Goal: Task Accomplishment & Management: Complete application form

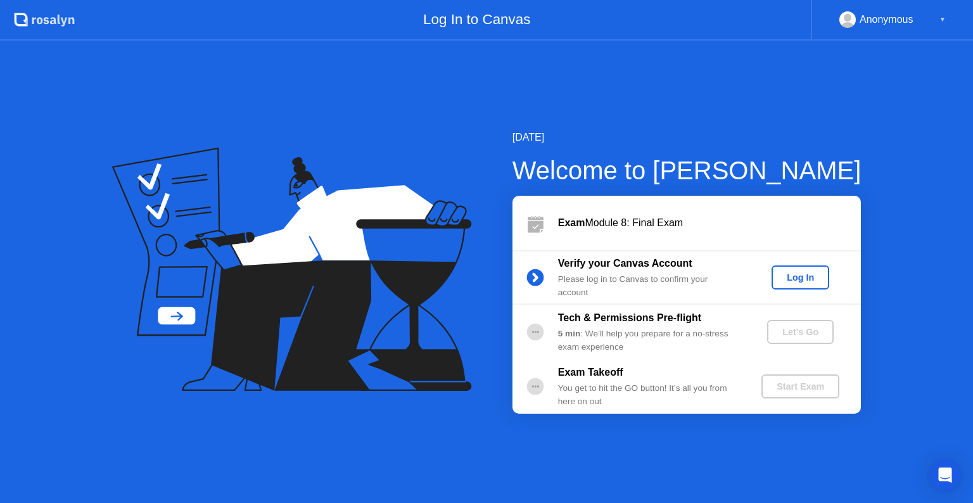
click at [804, 280] on div "Log In" at bounding box center [801, 277] width 48 height 10
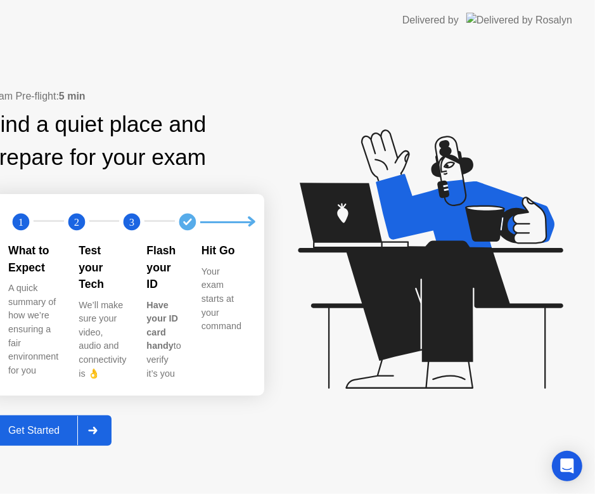
click at [97, 427] on icon at bounding box center [92, 430] width 9 height 8
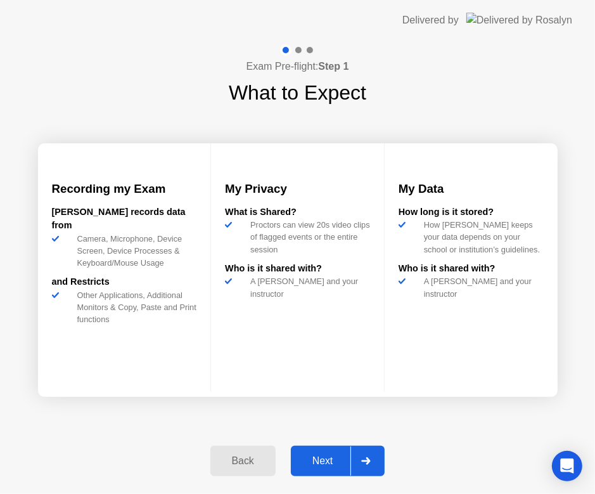
click at [362, 464] on icon at bounding box center [366, 461] width 10 height 8
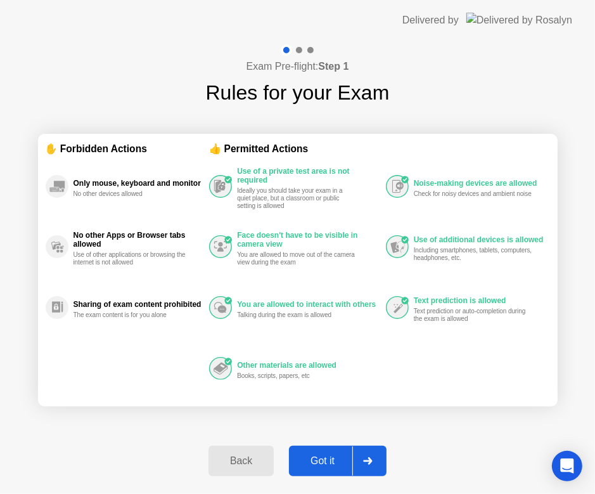
click at [362, 464] on div at bounding box center [367, 460] width 30 height 29
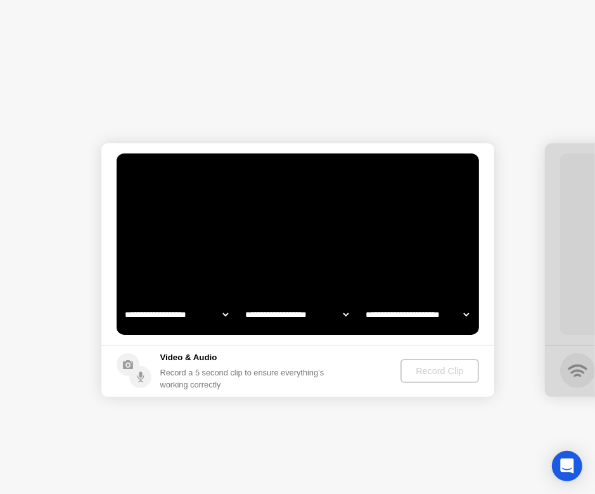
select select "**********"
select select "*******"
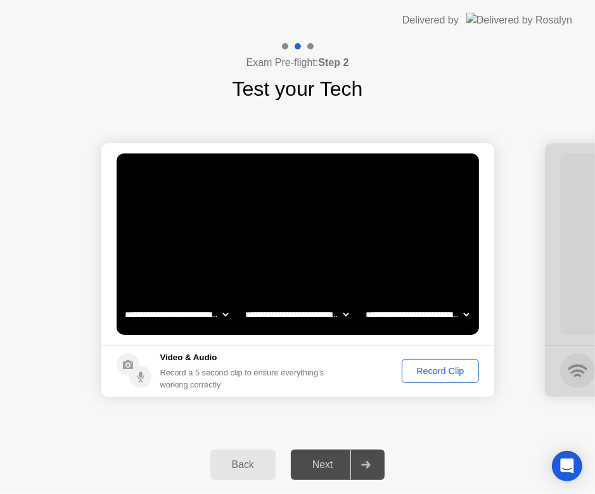
click at [369, 468] on div at bounding box center [365, 464] width 30 height 29
click at [373, 461] on div at bounding box center [365, 464] width 30 height 29
click at [446, 367] on div "Record Clip" at bounding box center [440, 371] width 68 height 10
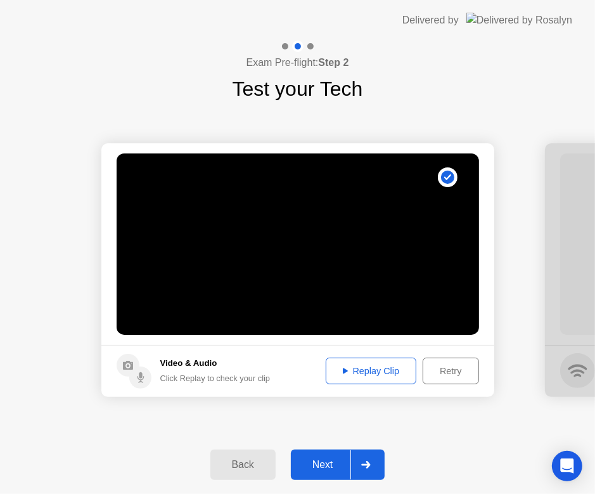
click at [361, 460] on div at bounding box center [365, 464] width 30 height 29
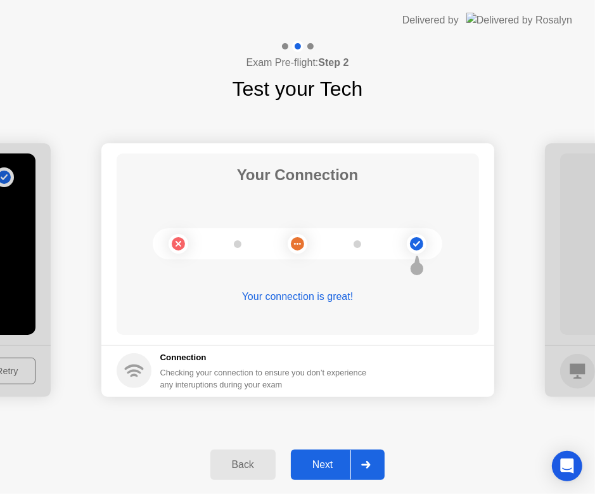
click at [376, 466] on div at bounding box center [365, 464] width 30 height 29
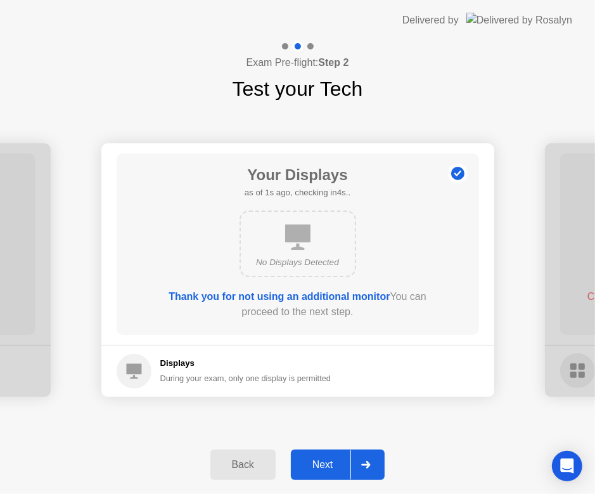
click at [376, 466] on div at bounding box center [365, 464] width 30 height 29
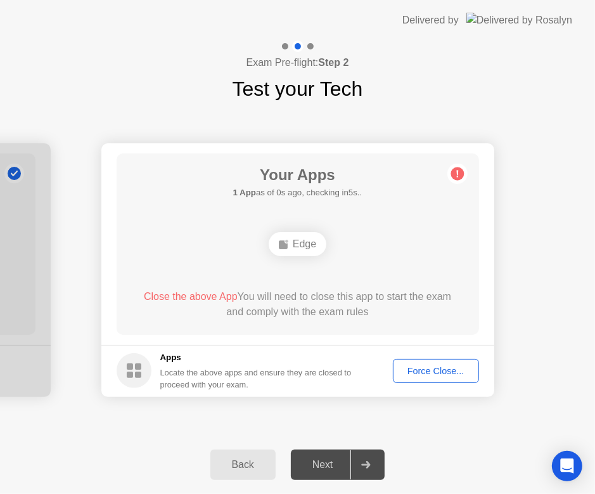
click at [213, 296] on span "Close the above App" at bounding box center [191, 296] width 94 height 11
click at [414, 380] on button "Force Close..." at bounding box center [436, 371] width 86 height 24
click at [370, 459] on div at bounding box center [365, 464] width 30 height 29
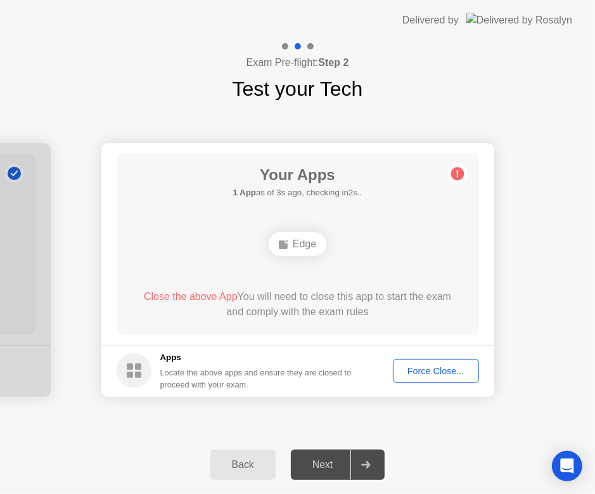
click at [370, 459] on div at bounding box center [365, 464] width 30 height 29
click at [297, 243] on div "Edge" at bounding box center [298, 244] width 58 height 24
click at [200, 297] on span "Close the above App" at bounding box center [191, 296] width 94 height 11
click at [430, 368] on div "Force Close..." at bounding box center [435, 371] width 77 height 10
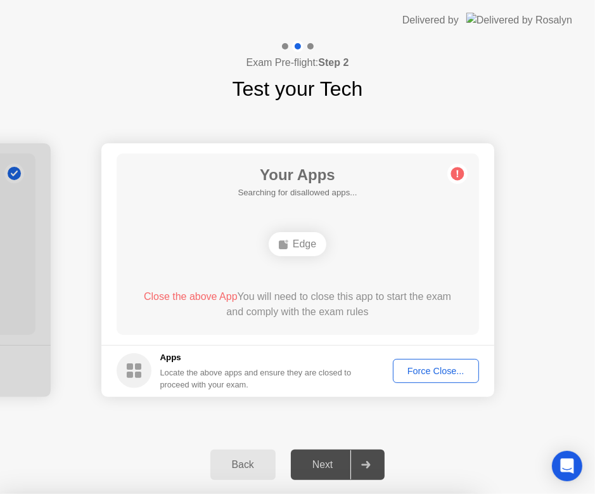
click at [437, 373] on div "Force Close..." at bounding box center [435, 371] width 77 height 10
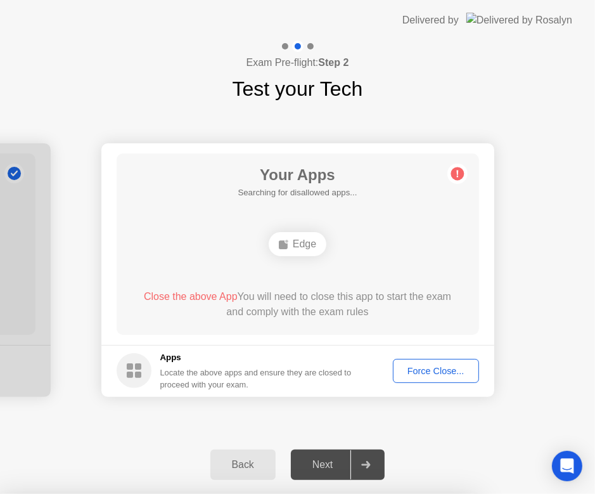
click at [461, 180] on icon at bounding box center [457, 173] width 20 height 20
click at [242, 459] on div "Back" at bounding box center [243, 464] width 58 height 11
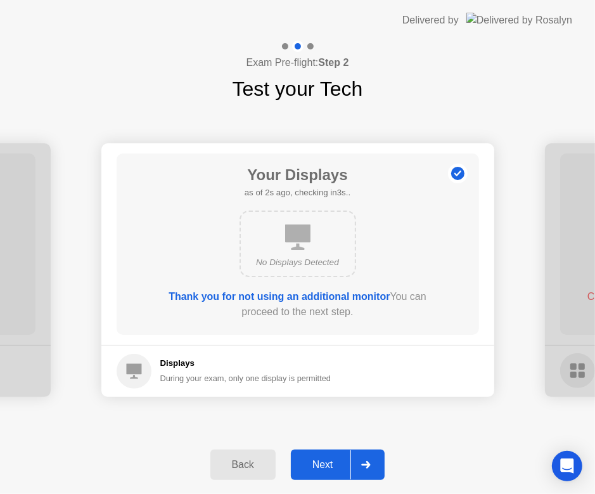
click at [364, 459] on div at bounding box center [365, 464] width 30 height 29
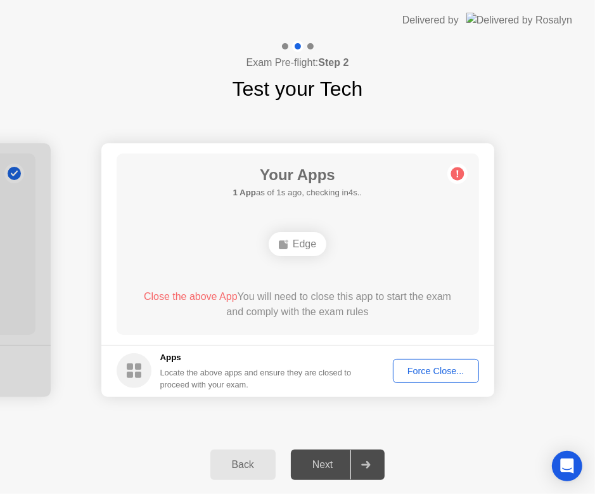
click at [452, 169] on icon at bounding box center [457, 173] width 20 height 20
click at [458, 366] on div "Force Close..." at bounding box center [435, 371] width 77 height 10
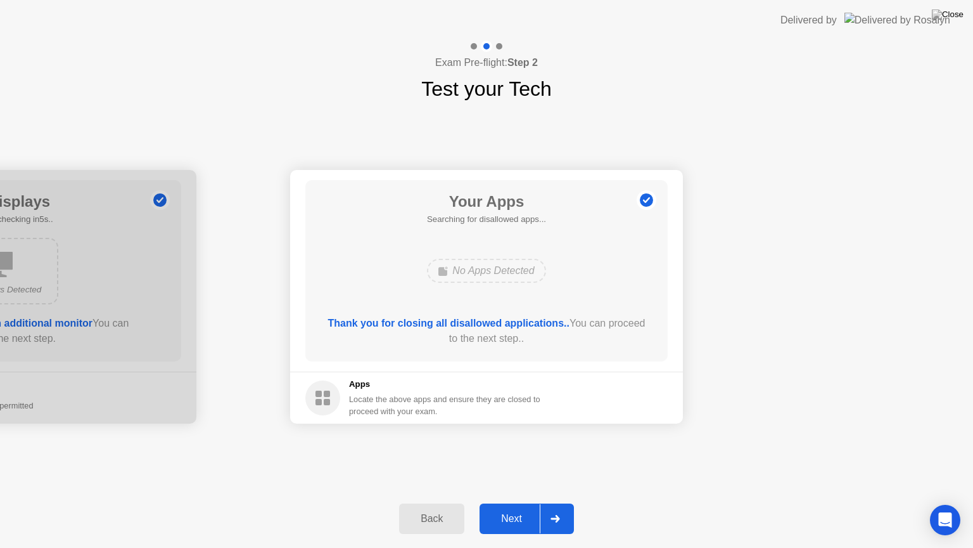
drag, startPoint x: 541, startPoint y: 3, endPoint x: 517, endPoint y: 67, distance: 68.2
click at [517, 67] on app-layout-with-logo "**********" at bounding box center [486, 274] width 973 height 548
click at [781, 139] on div "**********" at bounding box center [486, 296] width 973 height 385
click at [555, 503] on icon at bounding box center [556, 519] width 10 height 8
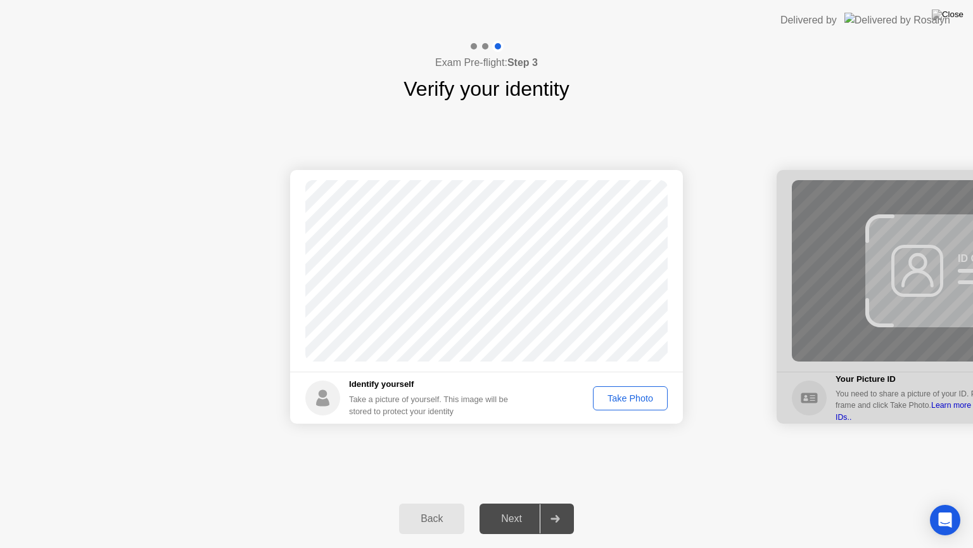
click at [633, 395] on div "Take Photo" at bounding box center [631, 398] width 66 height 10
click at [559, 503] on icon at bounding box center [555, 519] width 9 height 8
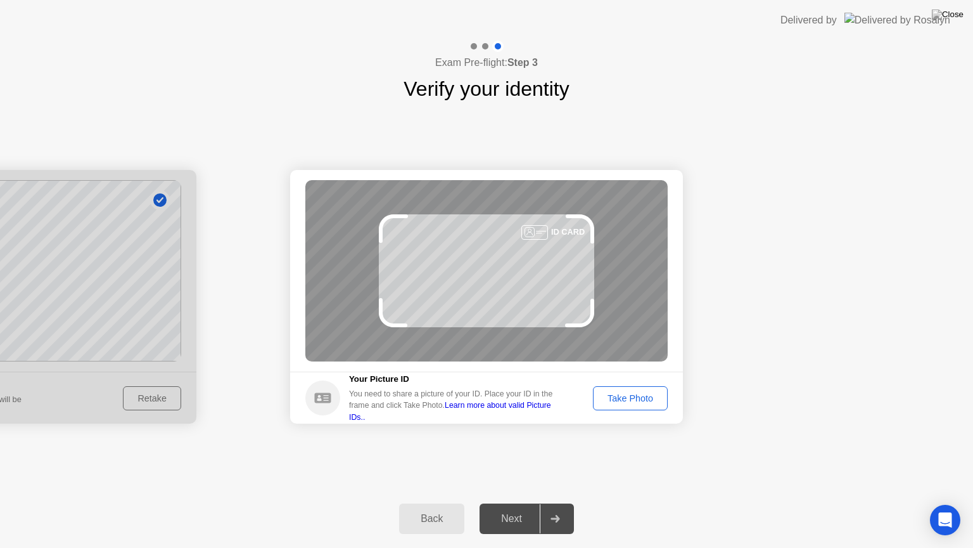
click at [643, 393] on div "Take Photo" at bounding box center [631, 398] width 66 height 10
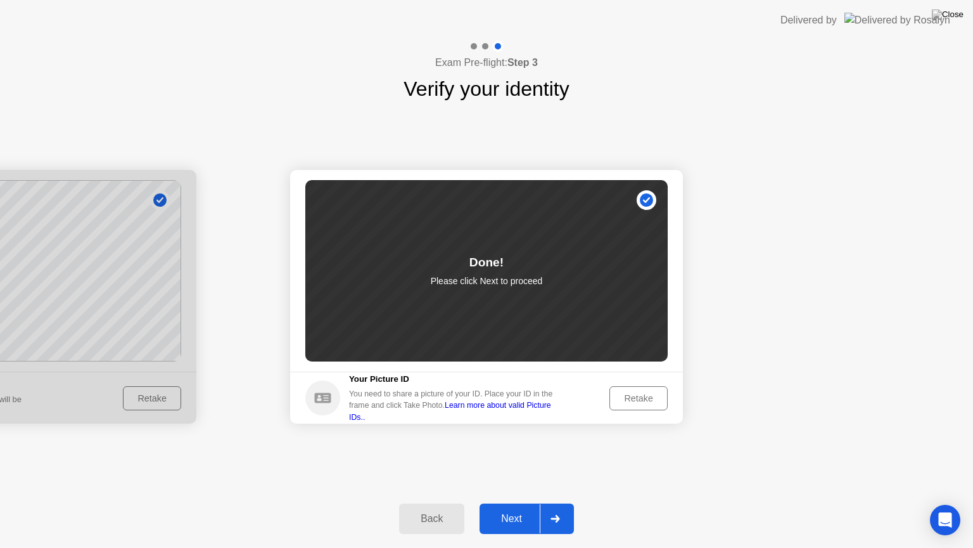
click at [527, 503] on div "Next" at bounding box center [512, 518] width 56 height 11
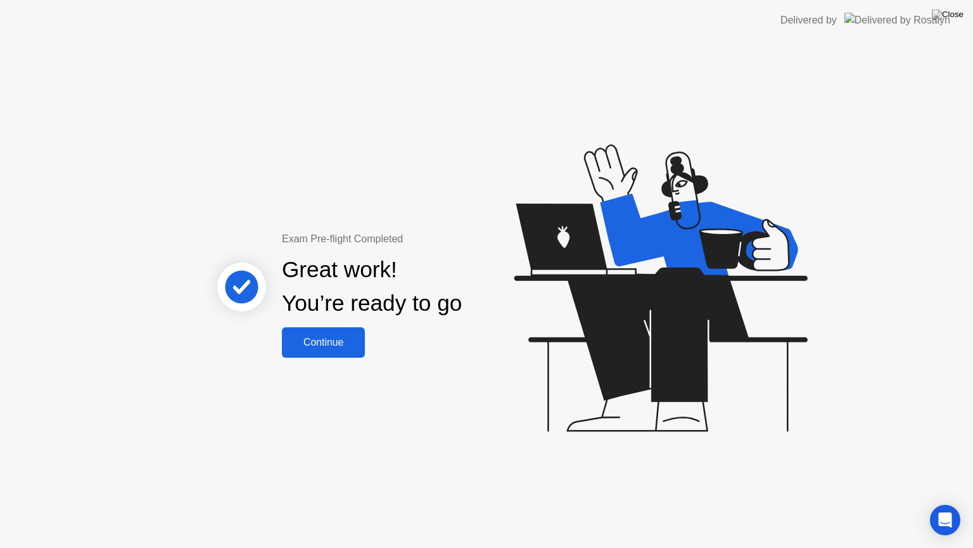
click at [330, 352] on button "Continue" at bounding box center [323, 342] width 83 height 30
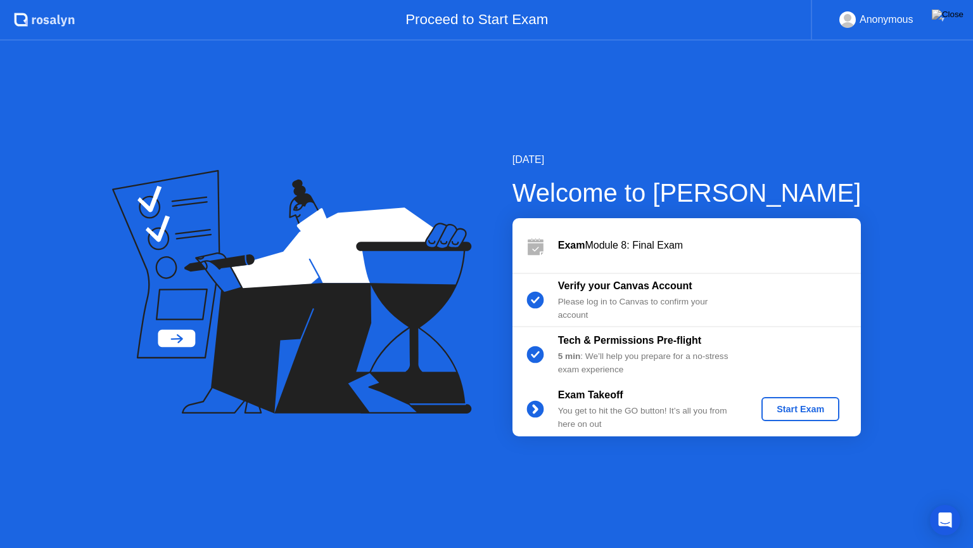
click at [783, 401] on button "Start Exam" at bounding box center [801, 409] width 78 height 24
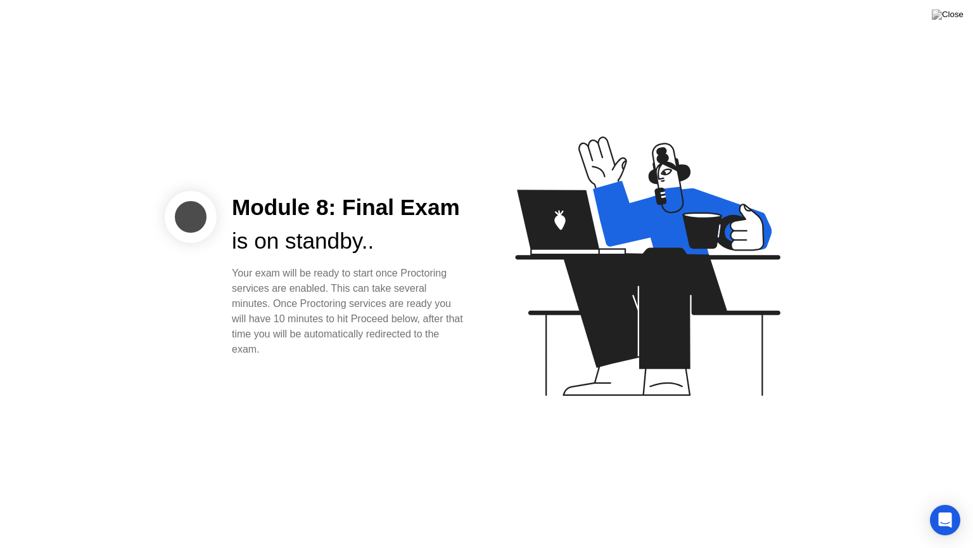
click at [421, 435] on div "Module 8: Final Exam is on standby.. Your exam will be ready to start once Proc…" at bounding box center [486, 274] width 973 height 548
click at [335, 276] on div "Your exam will be ready to start once Proctoring services are enabled. This can…" at bounding box center [349, 311] width 234 height 91
click at [611, 0] on div "Module 8: Final Exam is on standby.. Your exam will be ready to start once Proc…" at bounding box center [486, 274] width 973 height 548
click at [430, 311] on div "Your exam will be ready to start once Proctoring services are enabled. This can…" at bounding box center [349, 311] width 234 height 91
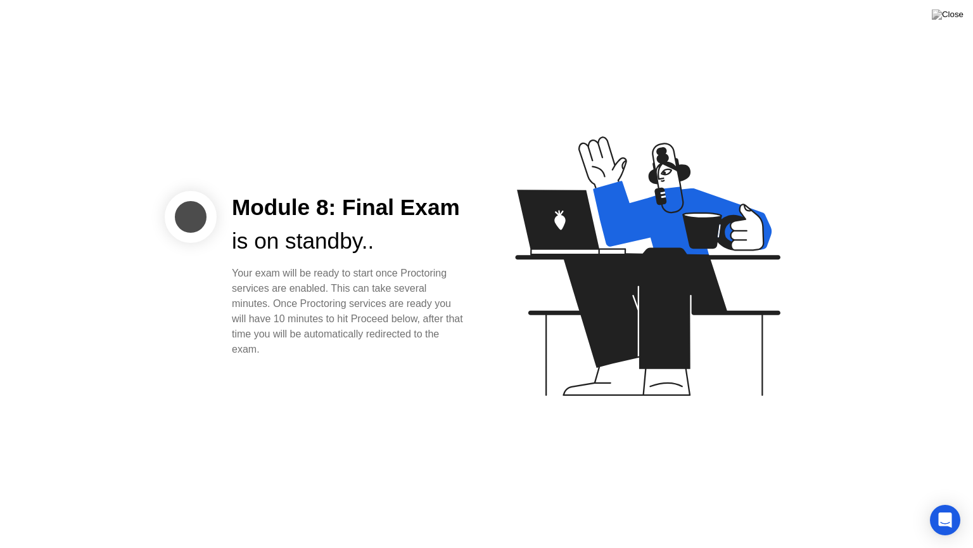
click at [430, 311] on div "Your exam will be ready to start once Proctoring services are enabled. This can…" at bounding box center [349, 311] width 234 height 91
click at [466, 213] on div "Module 8: Final Exam is on standby.. Your exam will be ready to start once Proc…" at bounding box center [349, 274] width 265 height 166
click at [951, 16] on img at bounding box center [948, 15] width 32 height 10
click at [492, 276] on icon at bounding box center [645, 272] width 327 height 324
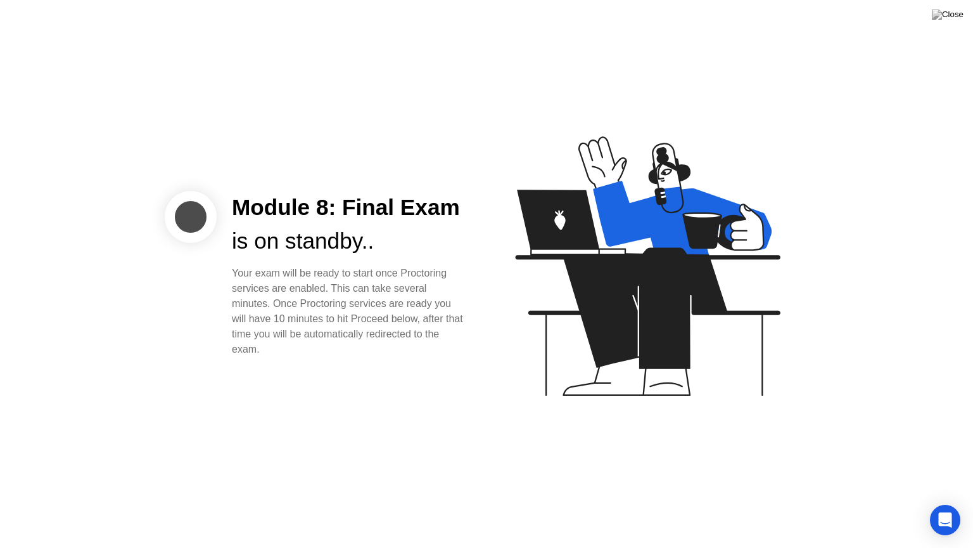
click at [492, 276] on icon at bounding box center [645, 272] width 327 height 324
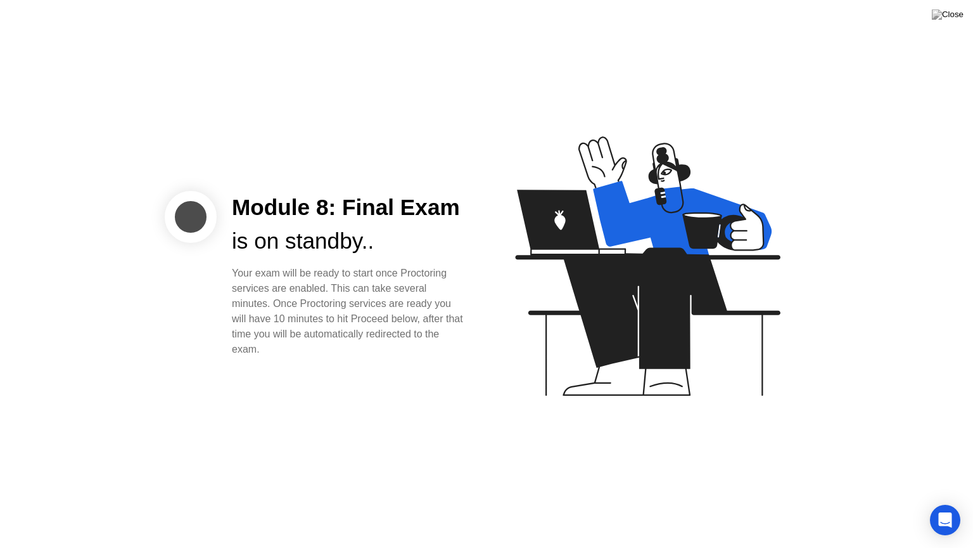
click at [492, 276] on icon at bounding box center [645, 272] width 327 height 324
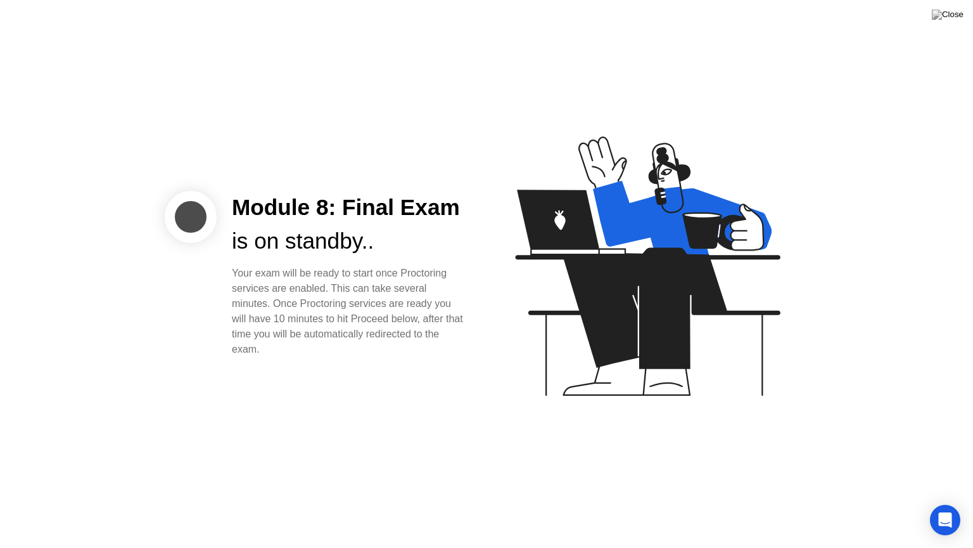
click at [492, 276] on icon at bounding box center [645, 272] width 327 height 324
click at [488, 278] on icon at bounding box center [645, 272] width 327 height 324
click at [965, 15] on button at bounding box center [948, 14] width 38 height 16
